Goal: Navigation & Orientation: Go to known website

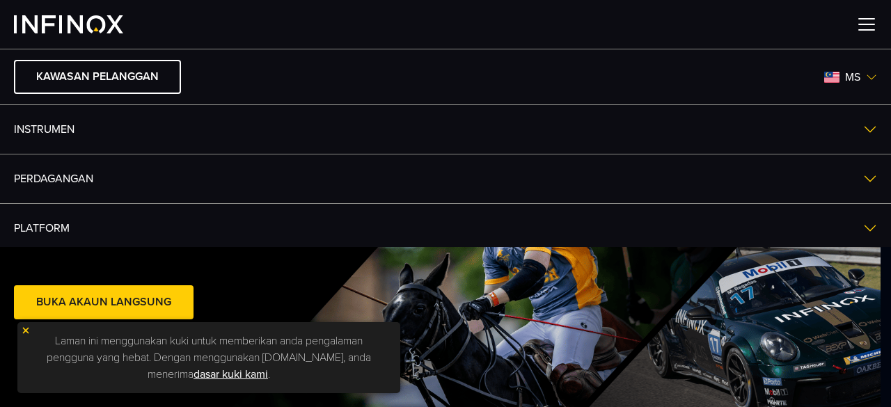
click at [866, 81] on img at bounding box center [871, 77] width 11 height 11
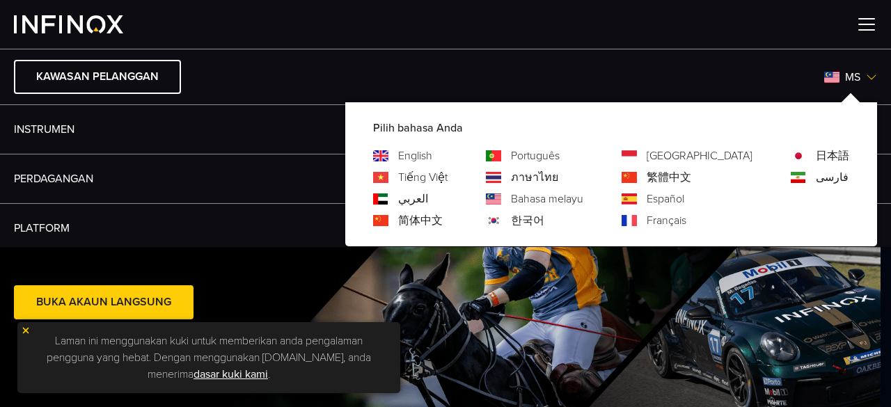
click at [432, 159] on link "English" at bounding box center [415, 156] width 34 height 17
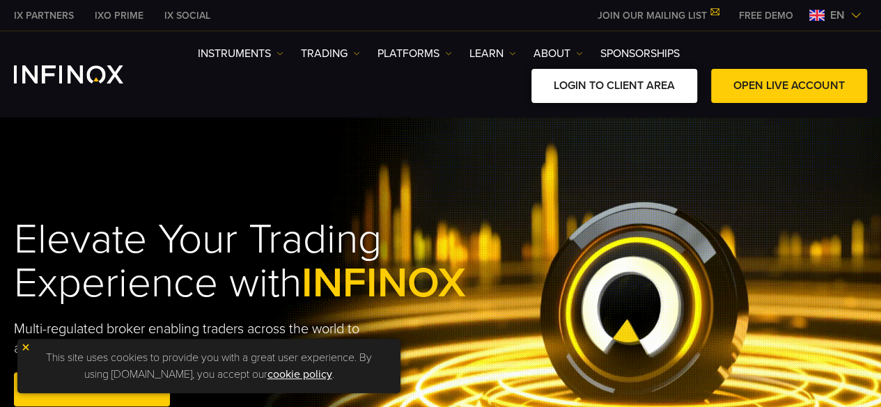
click at [642, 83] on link "LOGIN TO CLIENT AREA" at bounding box center [614, 86] width 166 height 34
